Goal: Use online tool/utility: Utilize a website feature to perform a specific function

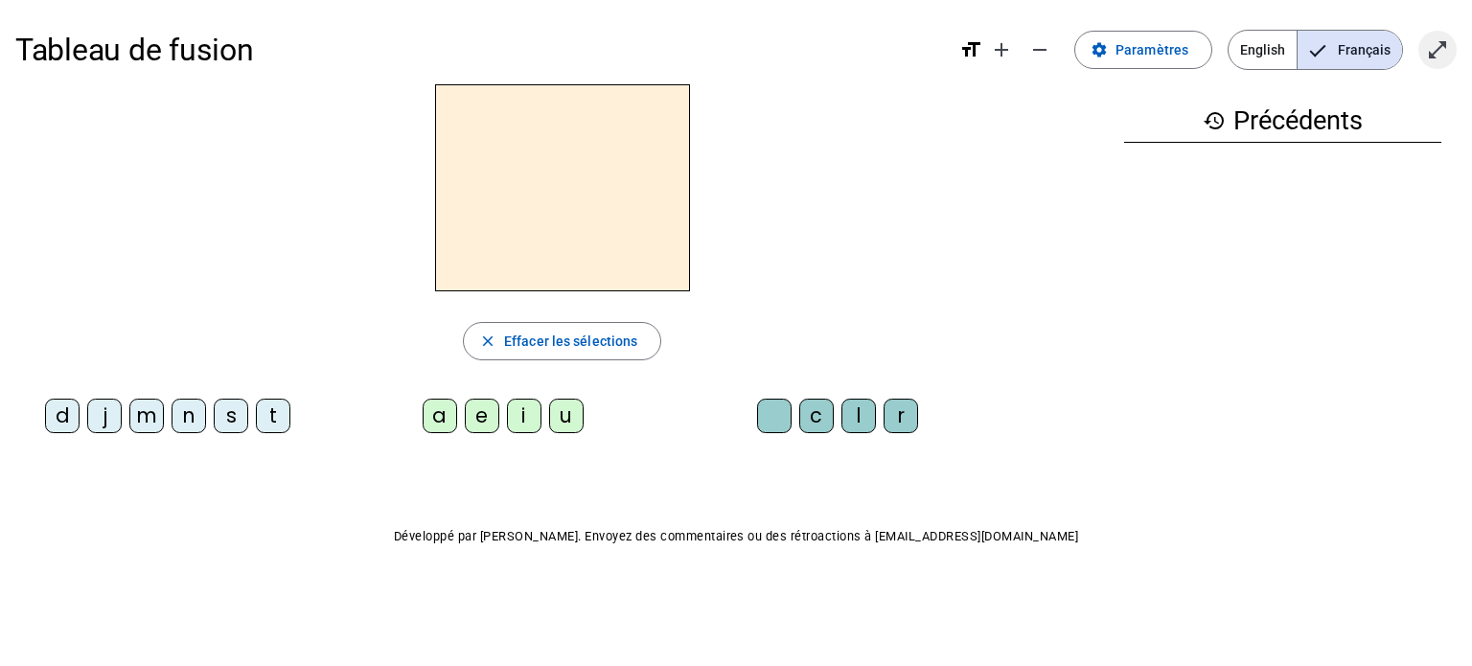
click at [1444, 62] on span "Entrer en plein écran" at bounding box center [1438, 50] width 46 height 46
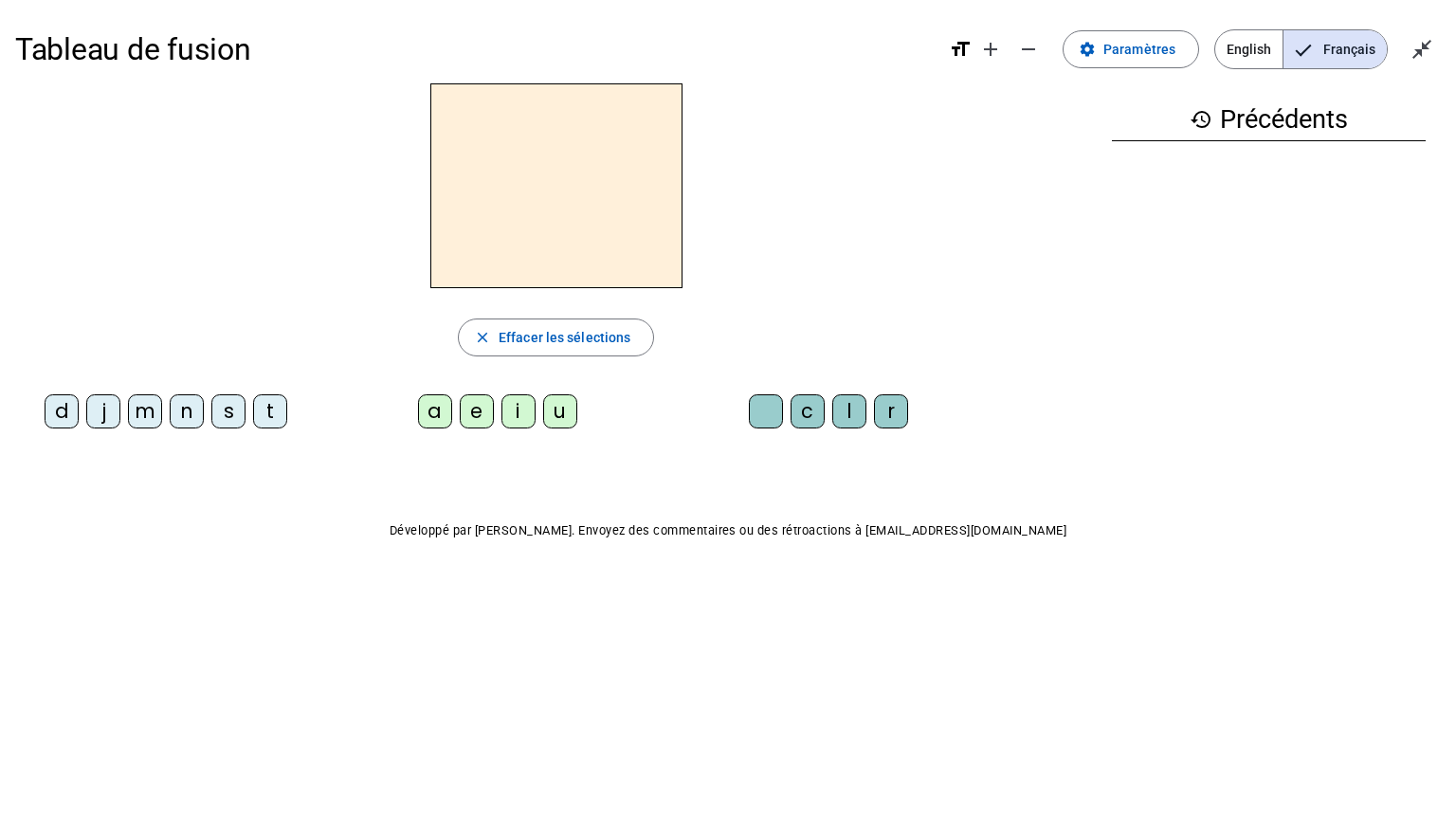
click at [906, 242] on div at bounding box center [556, 185] width 1082 height 205
click at [148, 419] on div "m" at bounding box center [144, 411] width 35 height 35
click at [433, 417] on div "a" at bounding box center [435, 411] width 35 height 35
click at [850, 415] on div "l" at bounding box center [850, 411] width 35 height 35
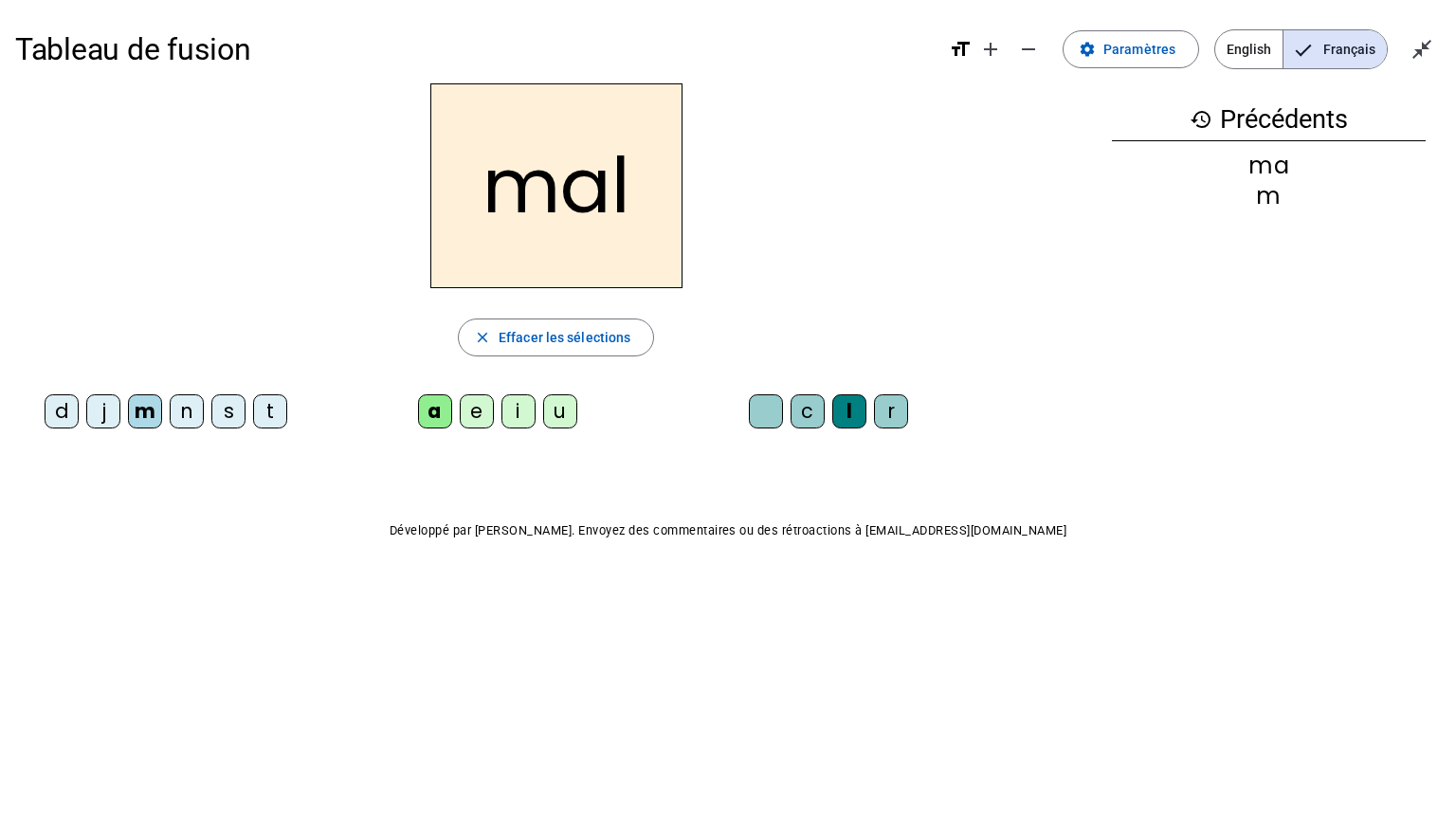
click at [510, 418] on div "i" at bounding box center [518, 411] width 35 height 35
click at [225, 413] on div "s" at bounding box center [228, 411] width 35 height 35
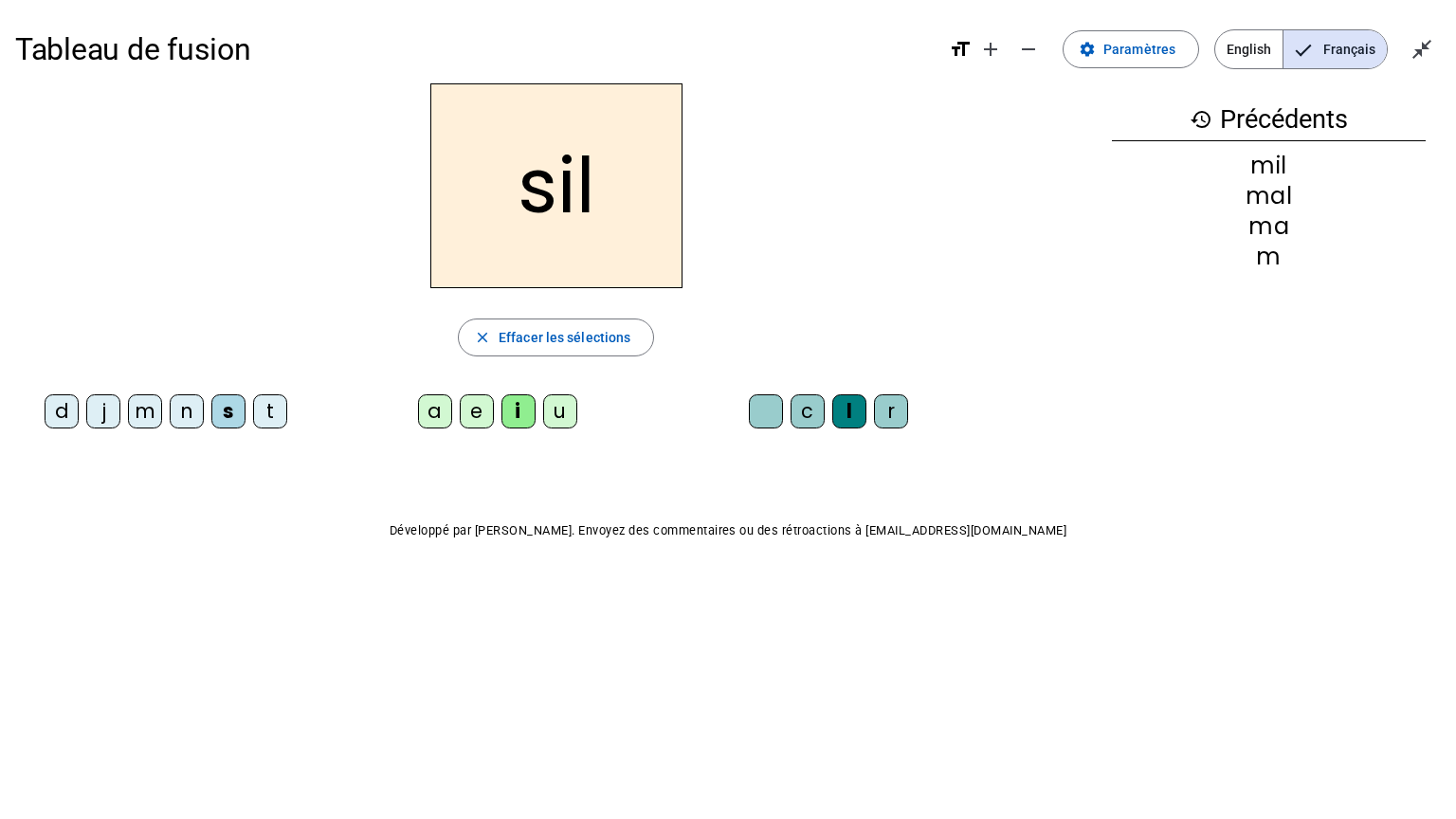
click at [754, 402] on div at bounding box center [766, 411] width 35 height 35
click at [178, 402] on div "n" at bounding box center [187, 411] width 35 height 35
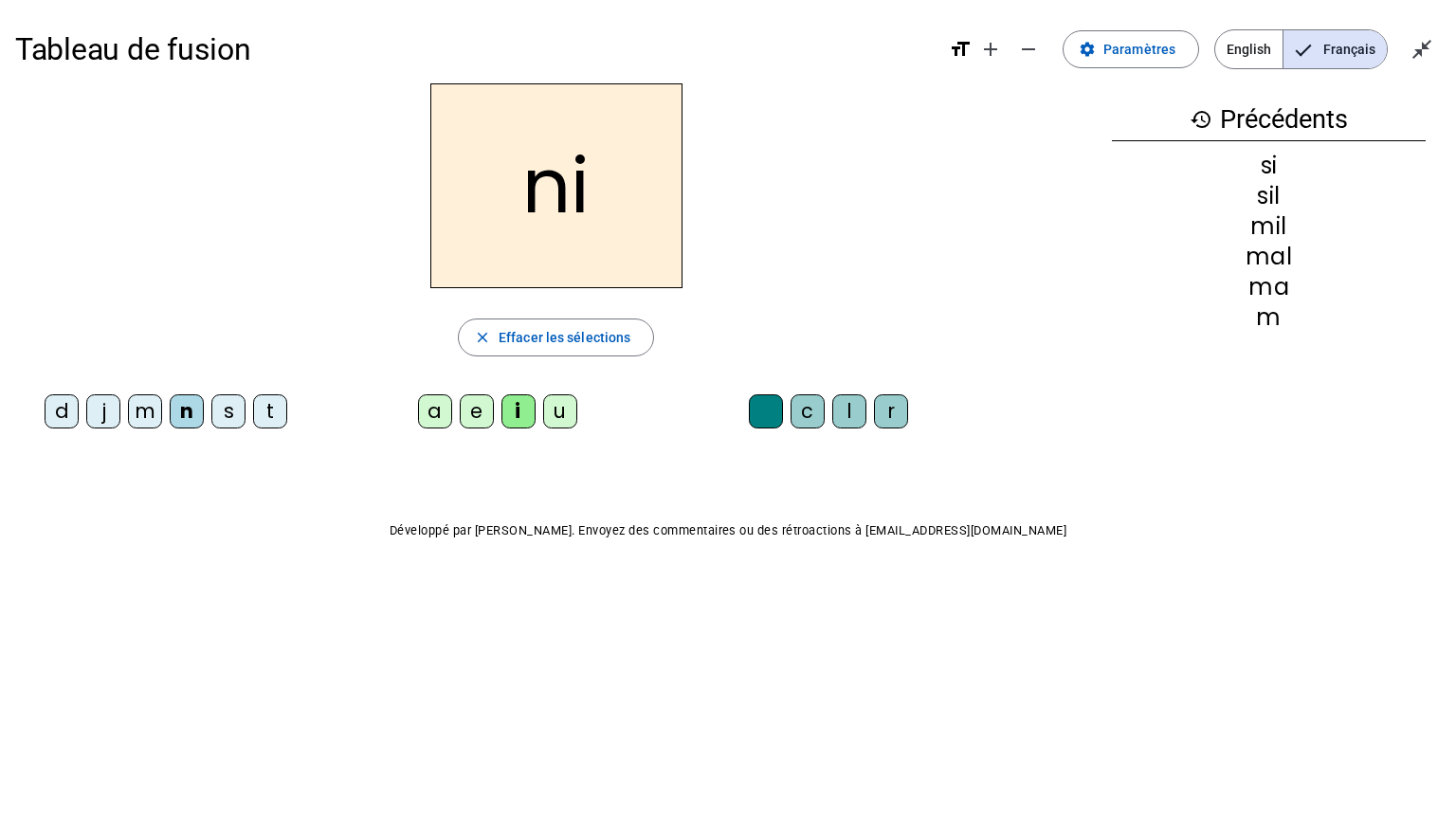
click at [482, 406] on div "e" at bounding box center [477, 411] width 35 height 35
click at [217, 407] on div "s" at bounding box center [228, 411] width 35 height 35
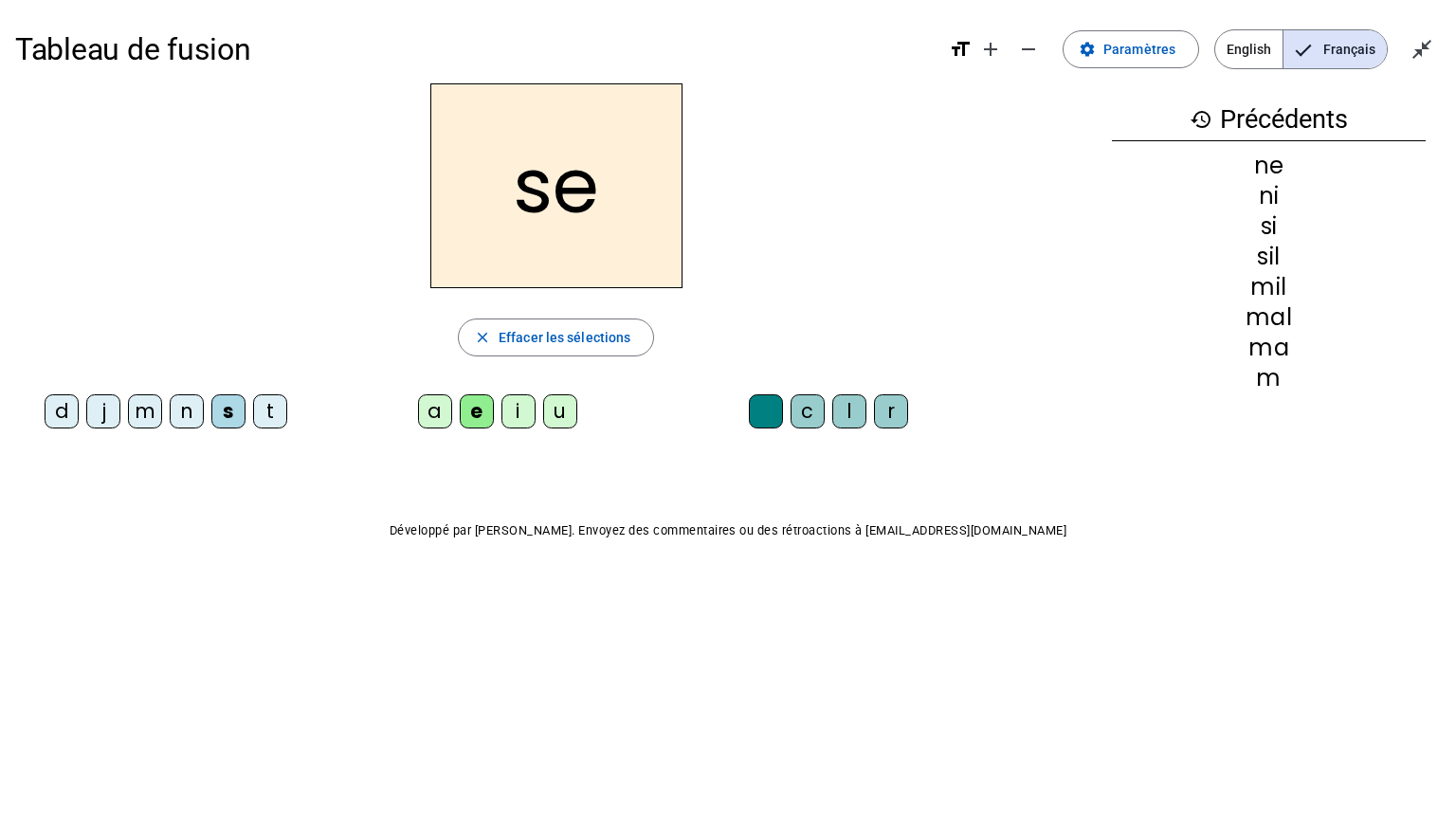
click at [440, 405] on div "a" at bounding box center [435, 411] width 35 height 35
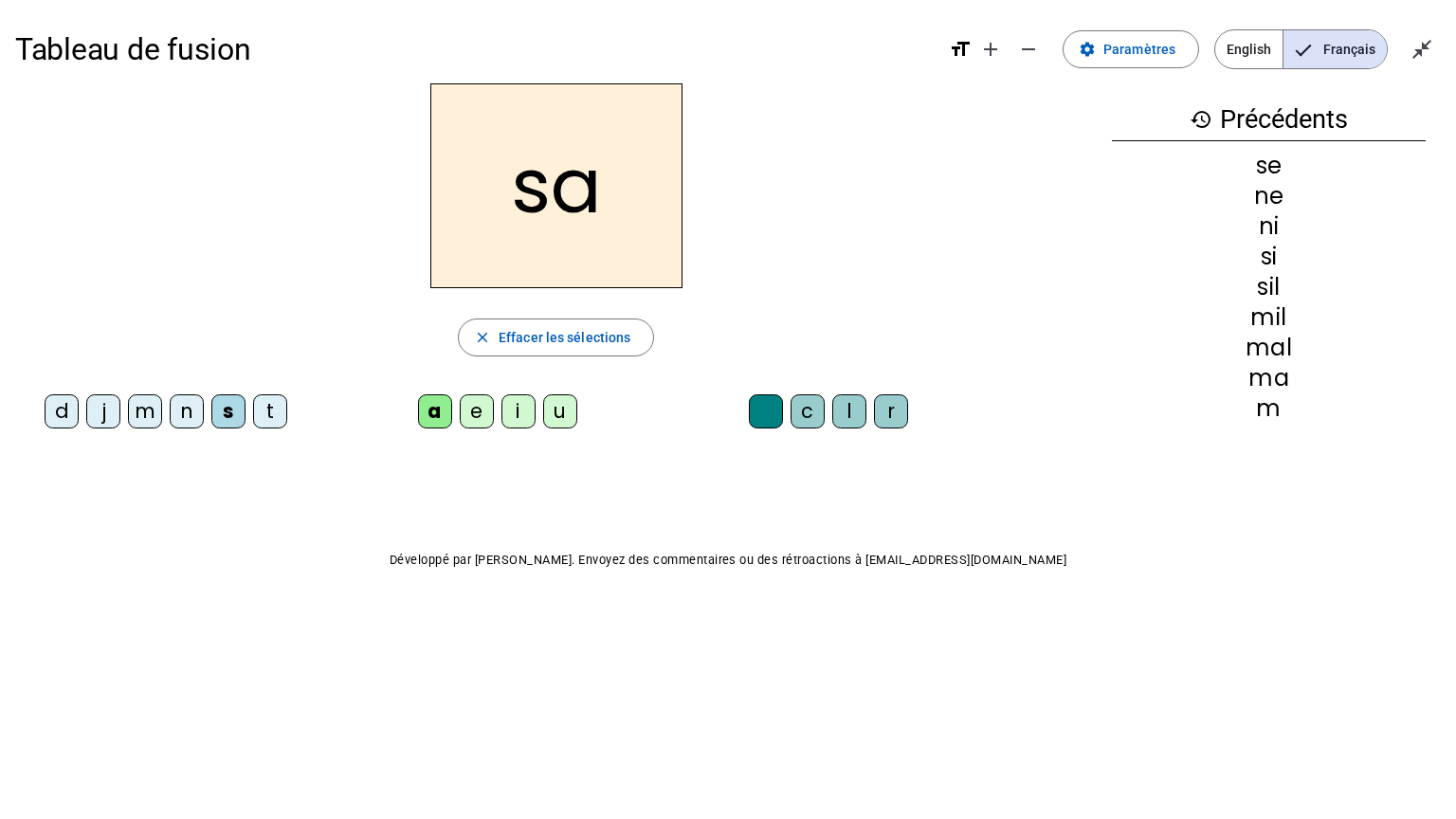
click at [549, 405] on div "u" at bounding box center [560, 411] width 35 height 35
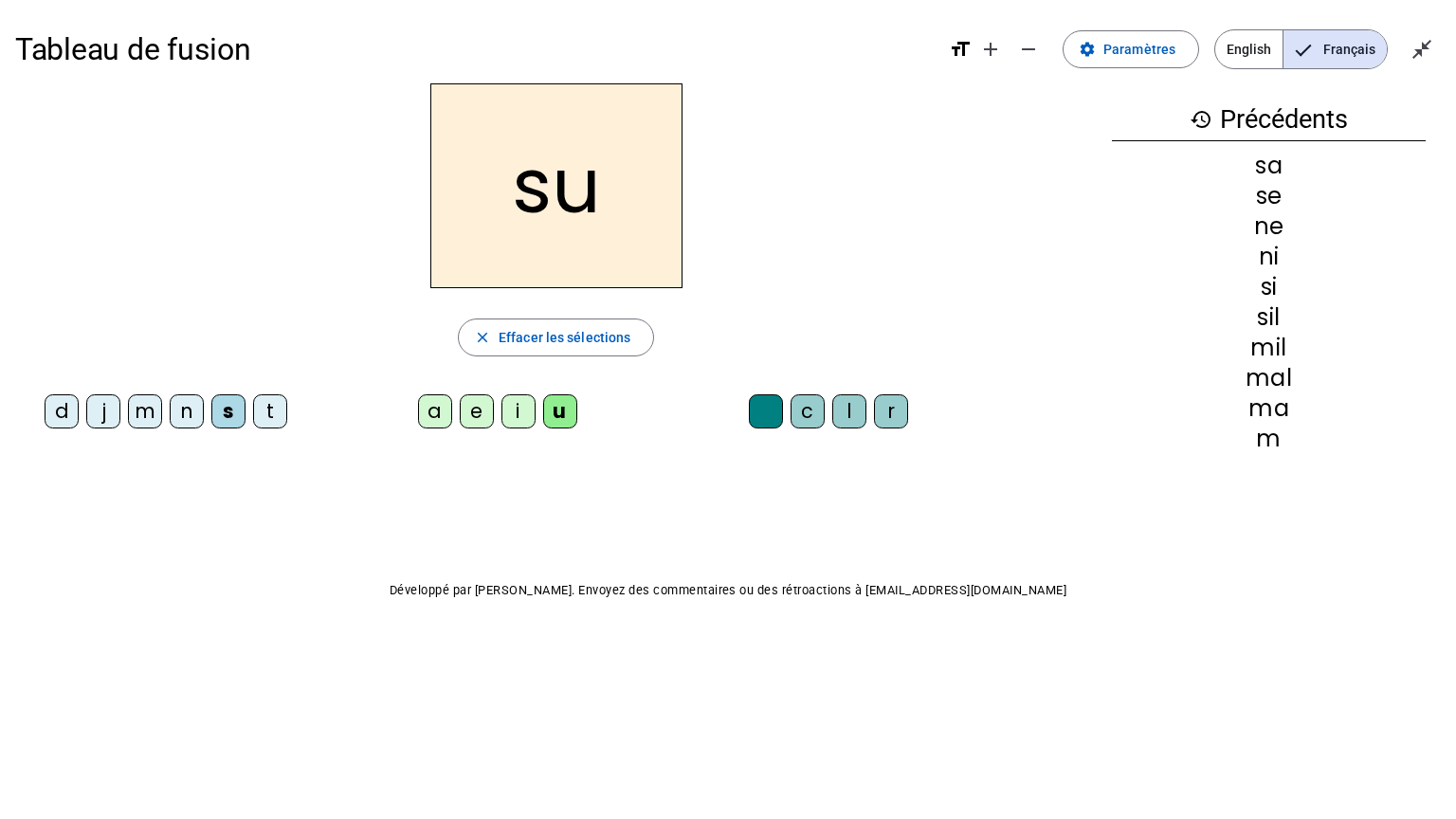
click at [57, 414] on div "d" at bounding box center [61, 411] width 35 height 35
click at [190, 413] on div "n" at bounding box center [187, 411] width 35 height 35
click at [847, 417] on div "l" at bounding box center [850, 411] width 35 height 35
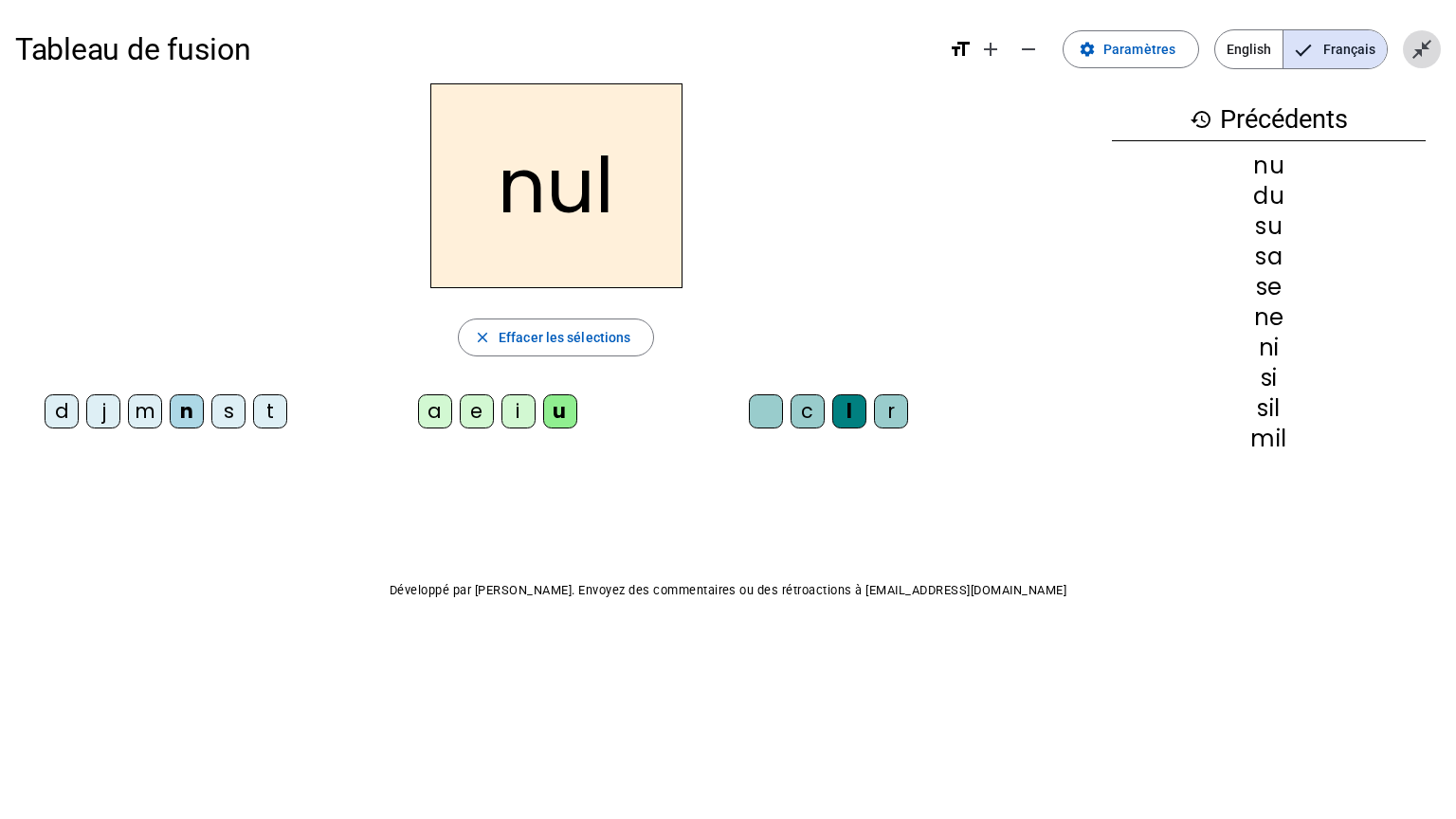
click at [1415, 65] on span "Quitter le plein écran" at bounding box center [1422, 49] width 46 height 46
